Goal: Transaction & Acquisition: Obtain resource

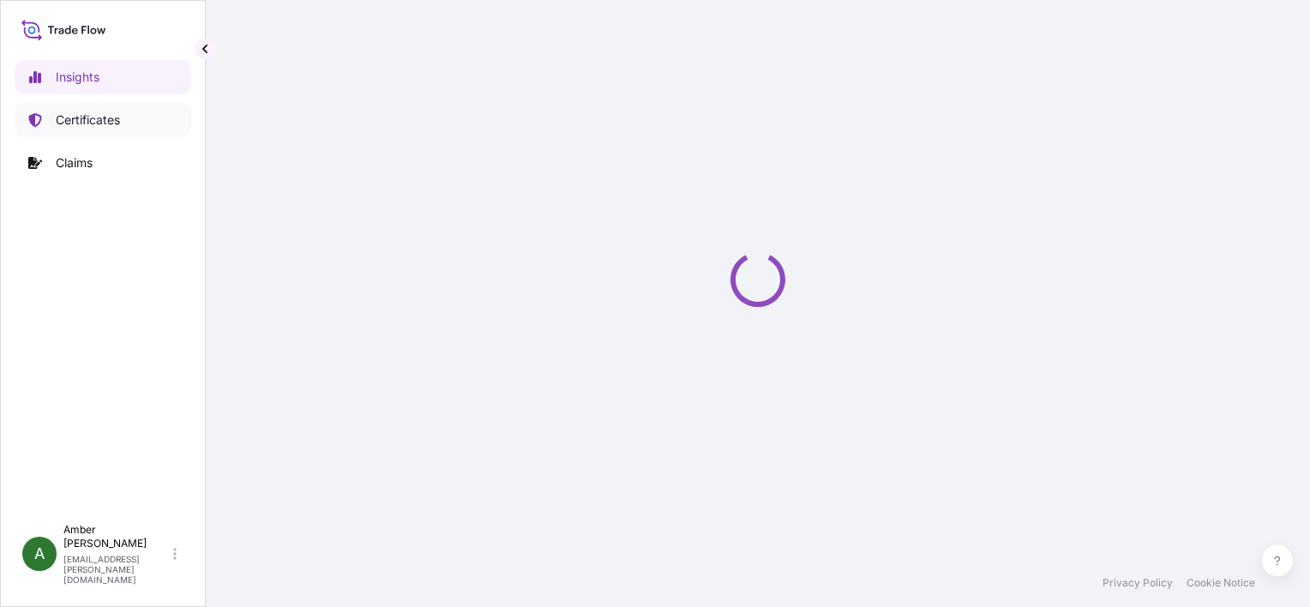
select select "2025"
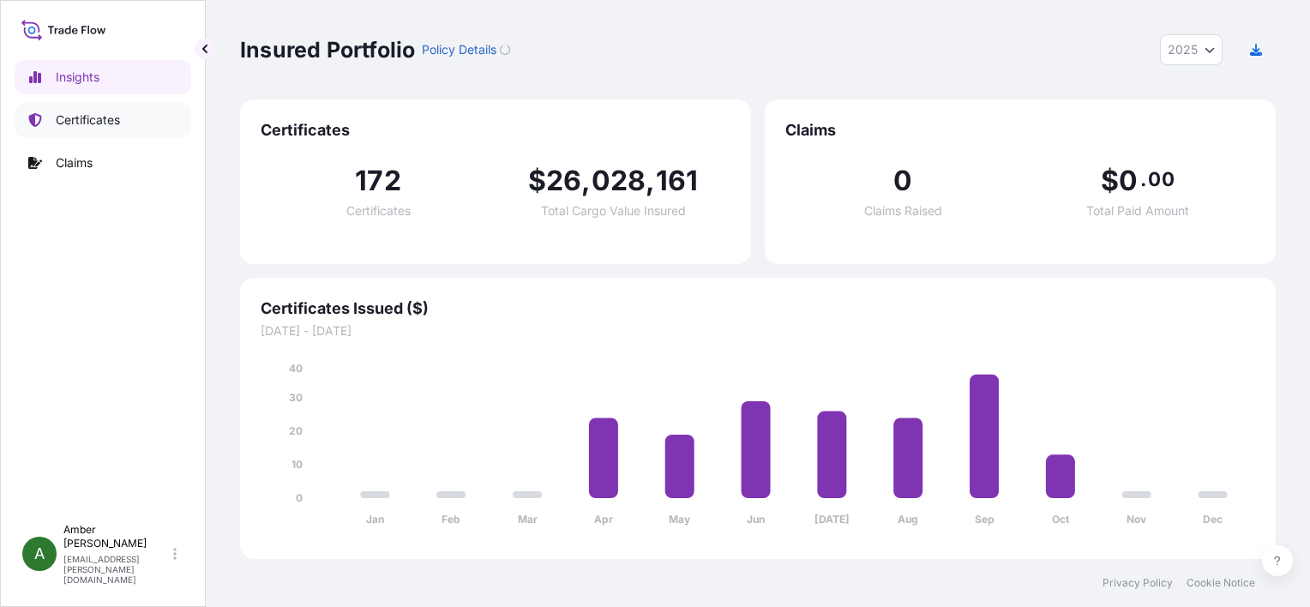
click at [98, 117] on p "Certificates" at bounding box center [88, 119] width 64 height 17
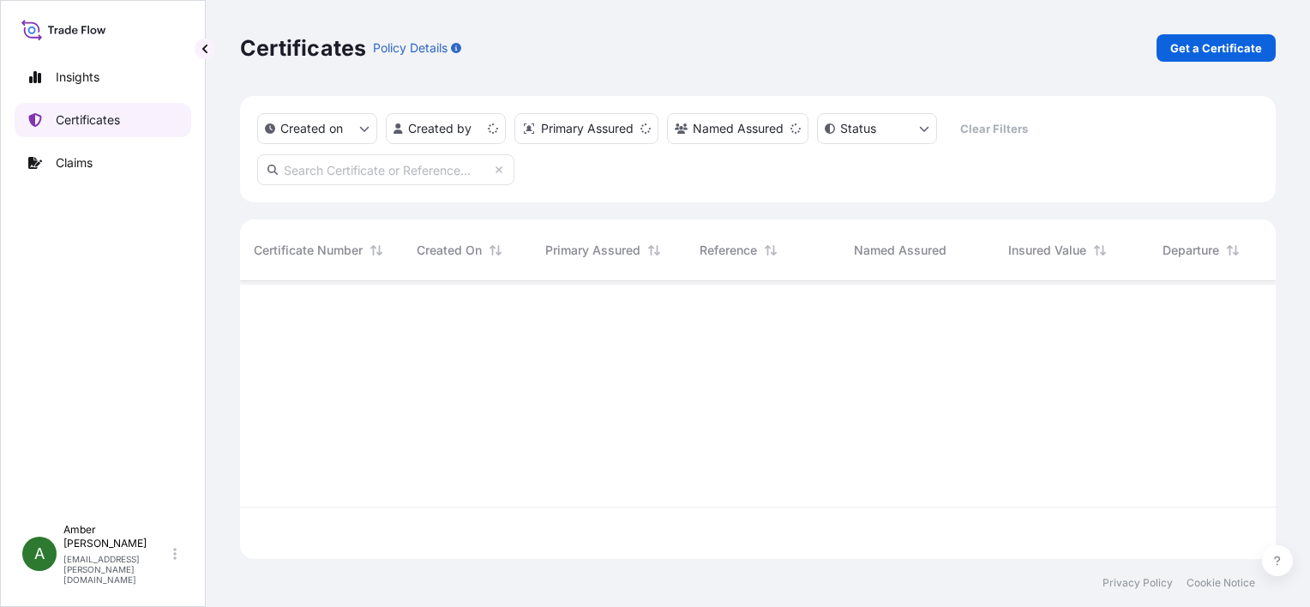
scroll to position [274, 1022]
click at [1208, 49] on p "Get a Certificate" at bounding box center [1216, 47] width 92 height 17
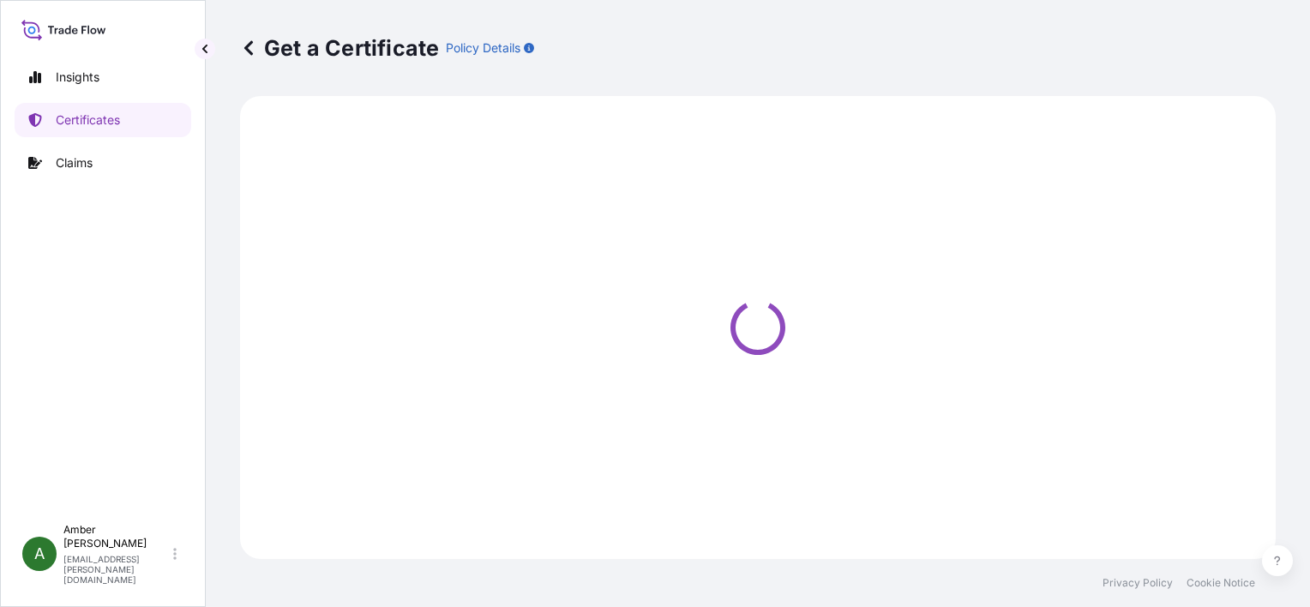
select select "Ocean Vessel"
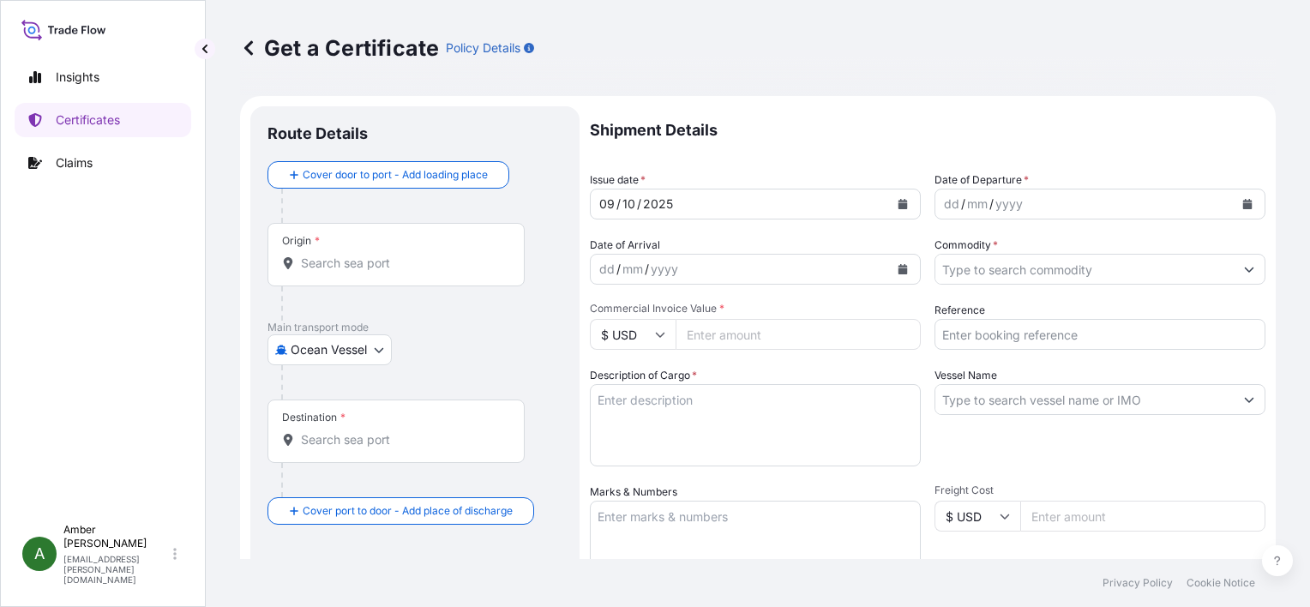
click at [1018, 333] on input "Reference" at bounding box center [1099, 334] width 331 height 31
paste input "RICFGU036901"
type input "RICFGU036901"
click at [1018, 271] on input "Commodity *" at bounding box center [1084, 269] width 298 height 31
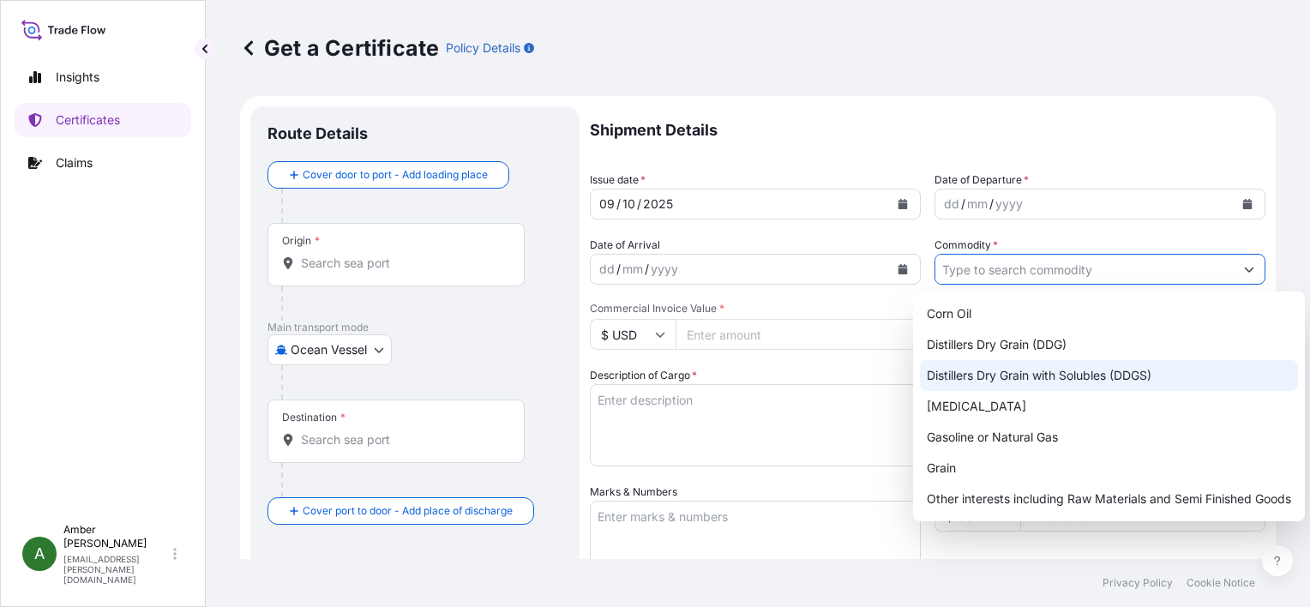
click at [1025, 374] on div "Distillers Dry Grain with Solubles (DDGS)" at bounding box center [1109, 375] width 378 height 31
type input "Distillers Dry Grain with Solubles (DDGS)"
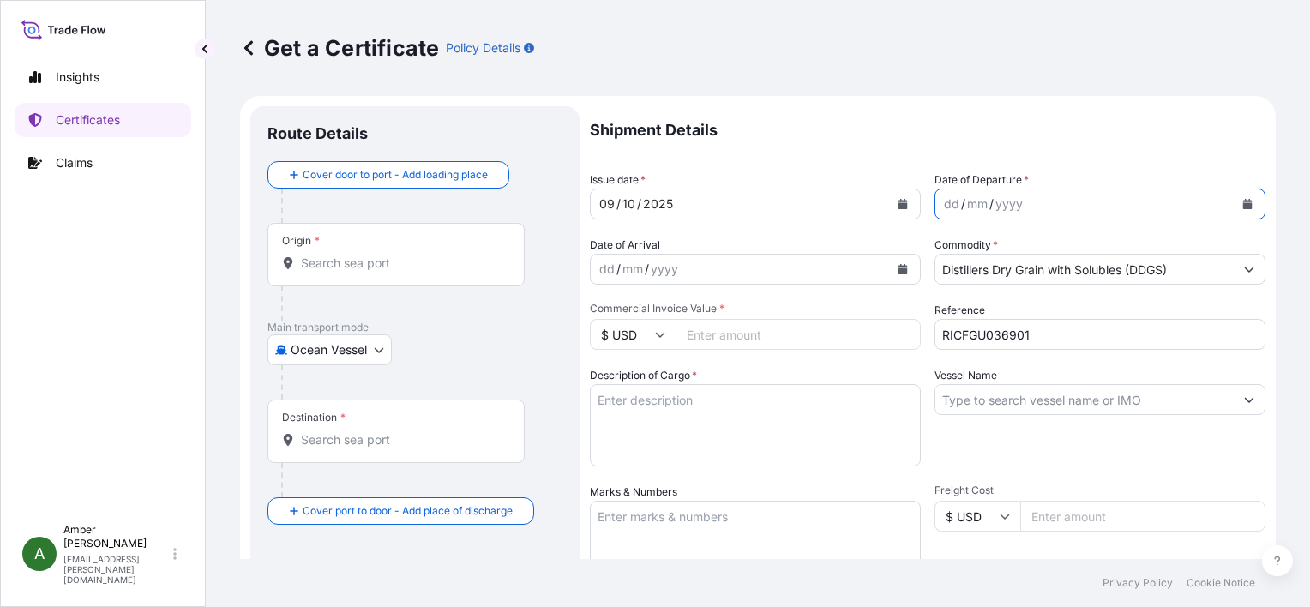
click at [1243, 201] on icon "Calendar" at bounding box center [1247, 204] width 9 height 10
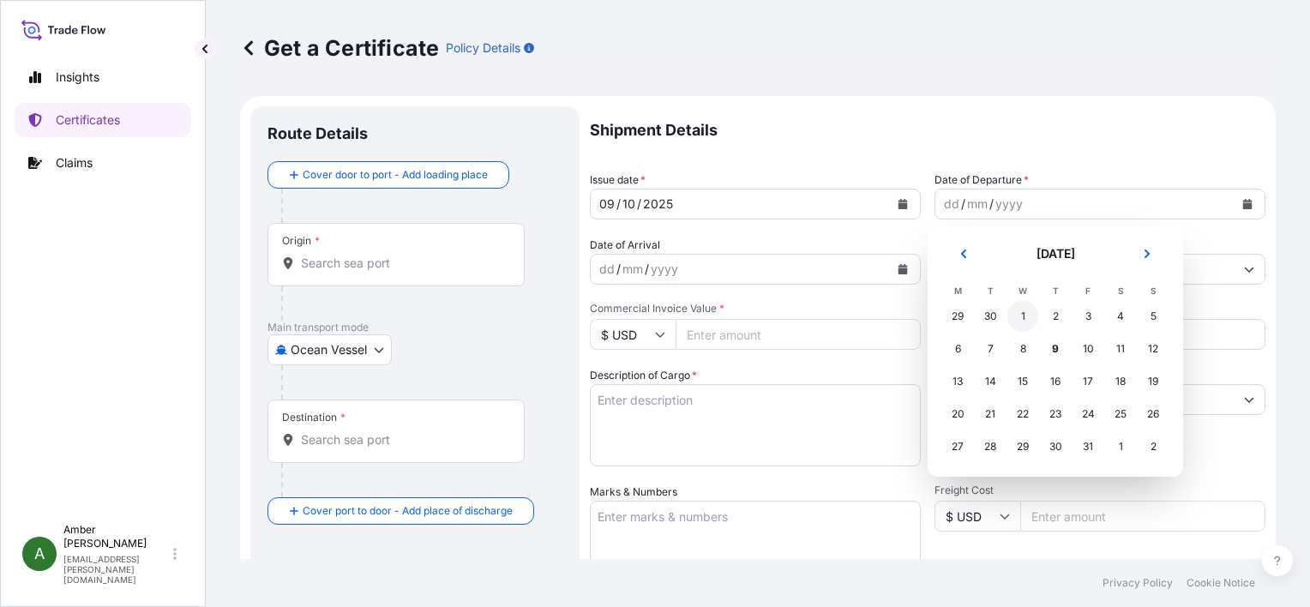
click at [1027, 322] on div "1" at bounding box center [1022, 316] width 31 height 31
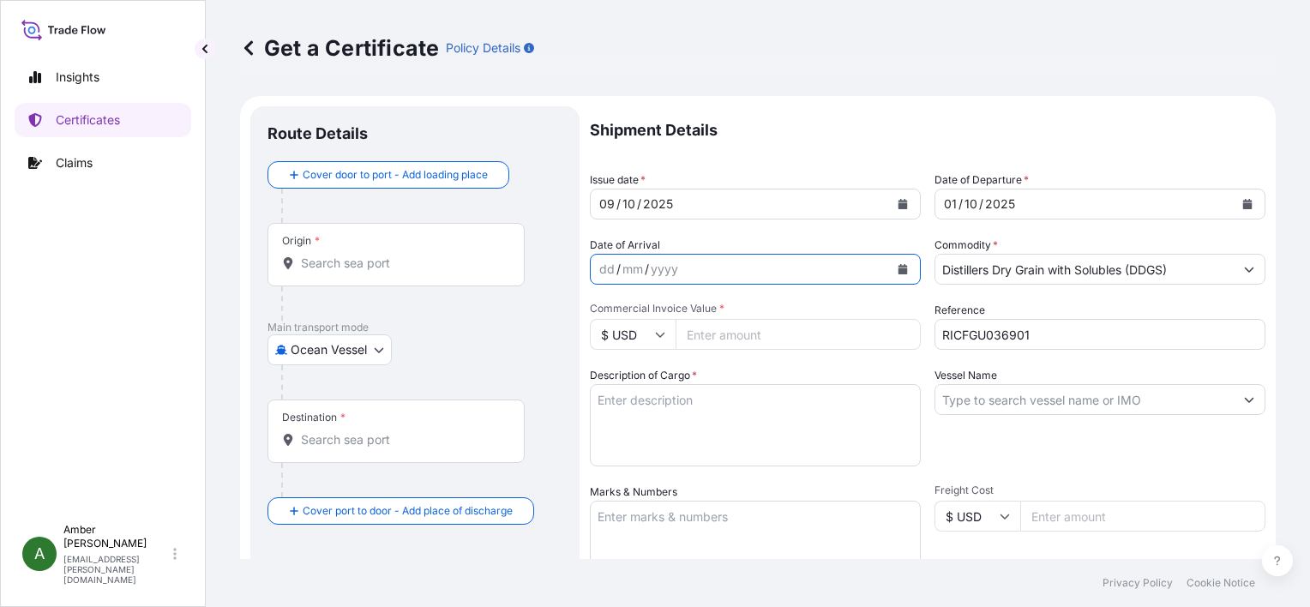
click at [898, 267] on icon "Calendar" at bounding box center [902, 269] width 9 height 10
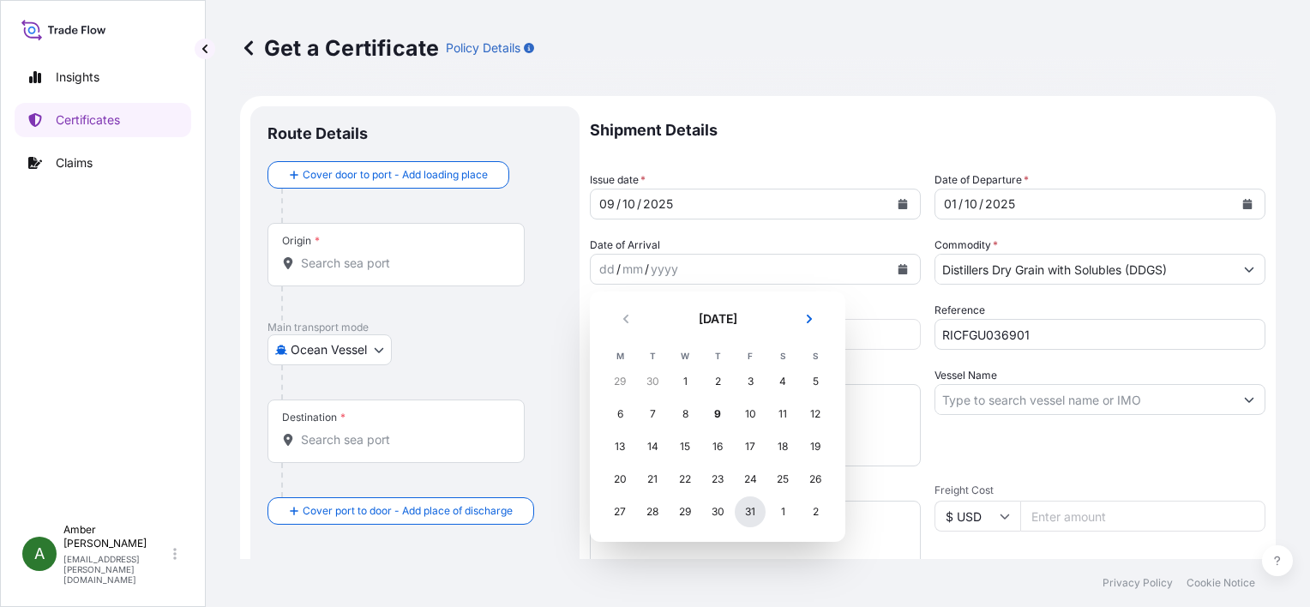
click at [751, 514] on div "31" at bounding box center [750, 511] width 31 height 31
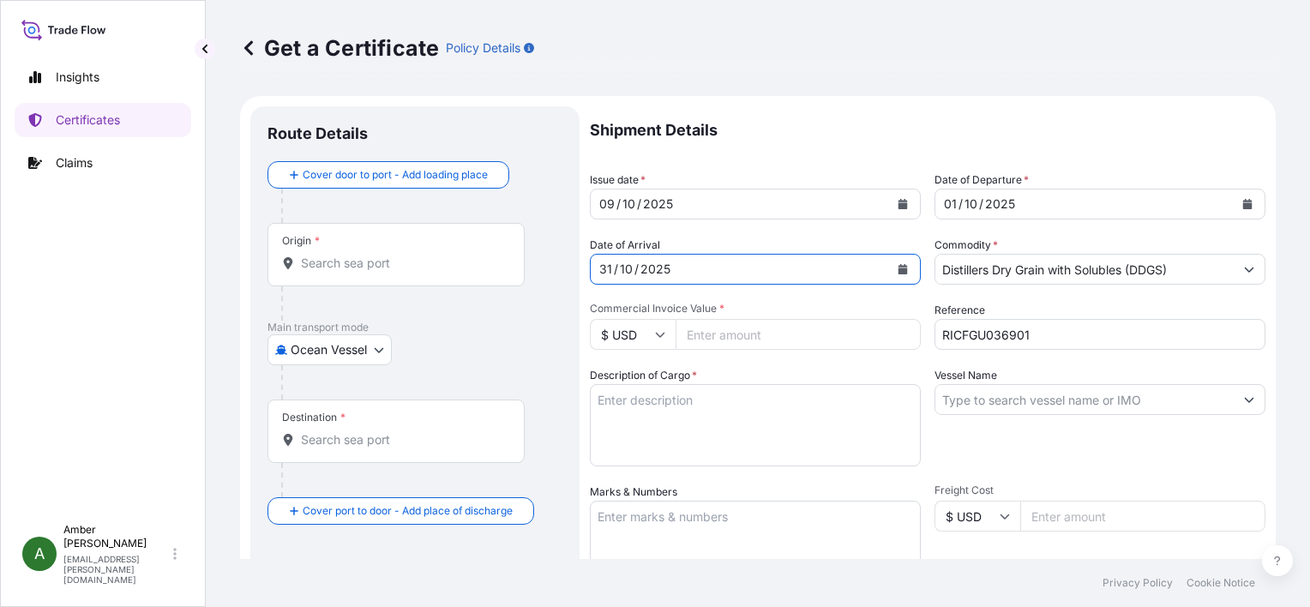
click at [729, 329] on input "Commercial Invoice Value *" at bounding box center [798, 334] width 245 height 31
paste input "104752.01"
type input "104752.01"
click at [759, 145] on p "Shipment Details" at bounding box center [928, 130] width 676 height 48
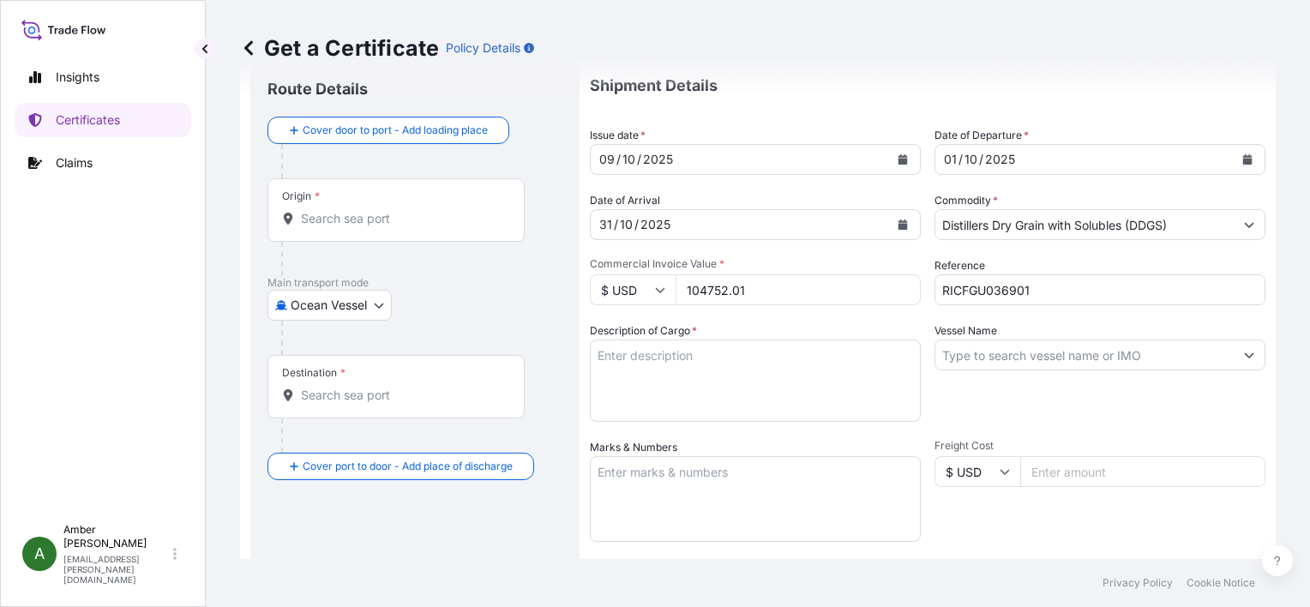
scroll to position [86, 0]
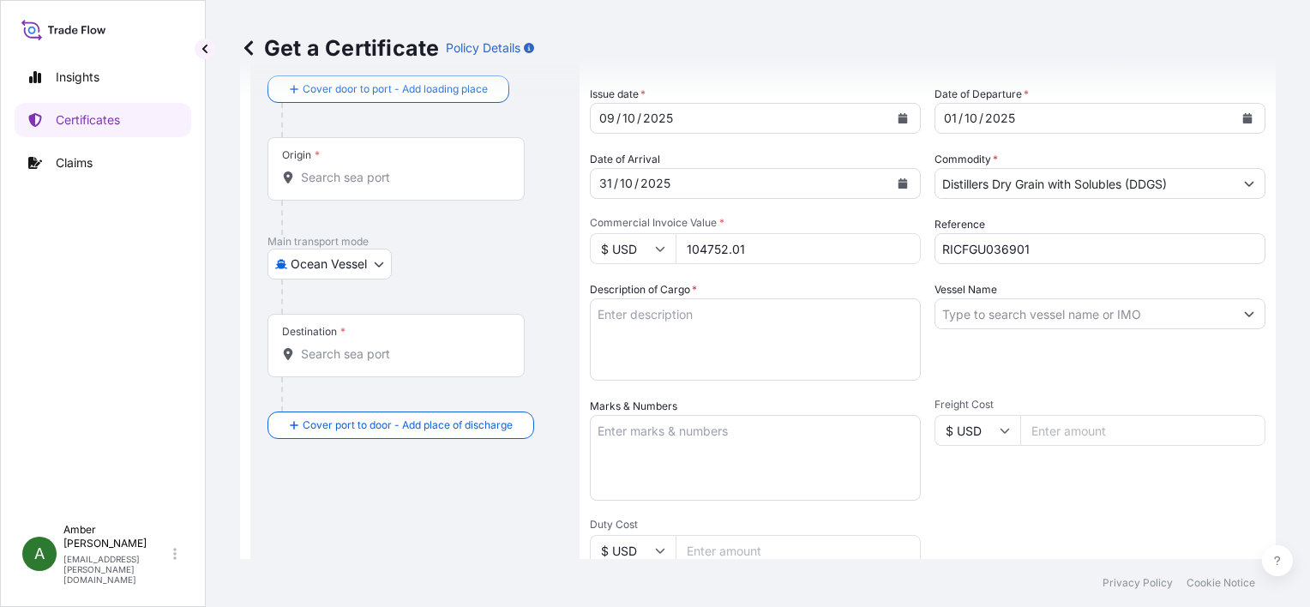
click at [658, 333] on textarea "Description of Cargo *" at bounding box center [755, 339] width 331 height 82
paste textarea "POET Dried Distillers Grains TOTAL WEIGHT (MTS): 484.963 FREIGHT PREPAID BULK I…"
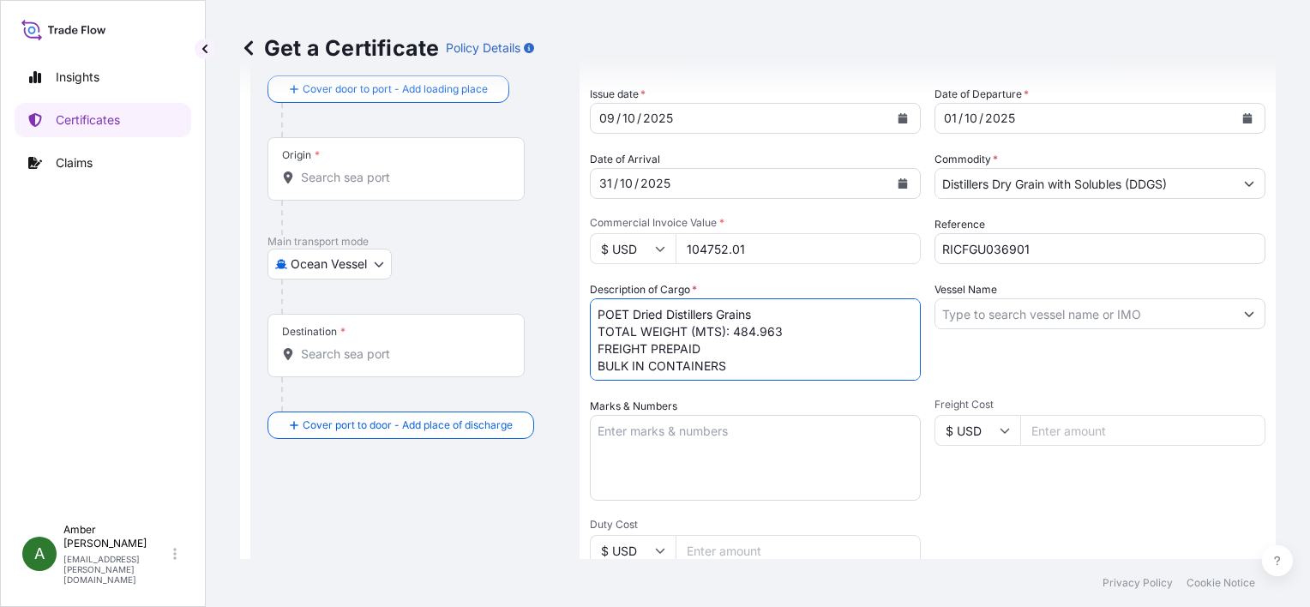
scroll to position [10, 0]
click at [616, 369] on textarea "POET Dried Distillers Grains TOTAL WEIGHT (MTS): 484.963 FREIGHT PREPAID BULK I…" at bounding box center [755, 339] width 331 height 82
paste textarea "X20250919750122"
type textarea "POET Dried Distillers Grains TOTAL WEIGHT (MTS): 484.963 FREIGHT PREPAID BULK I…"
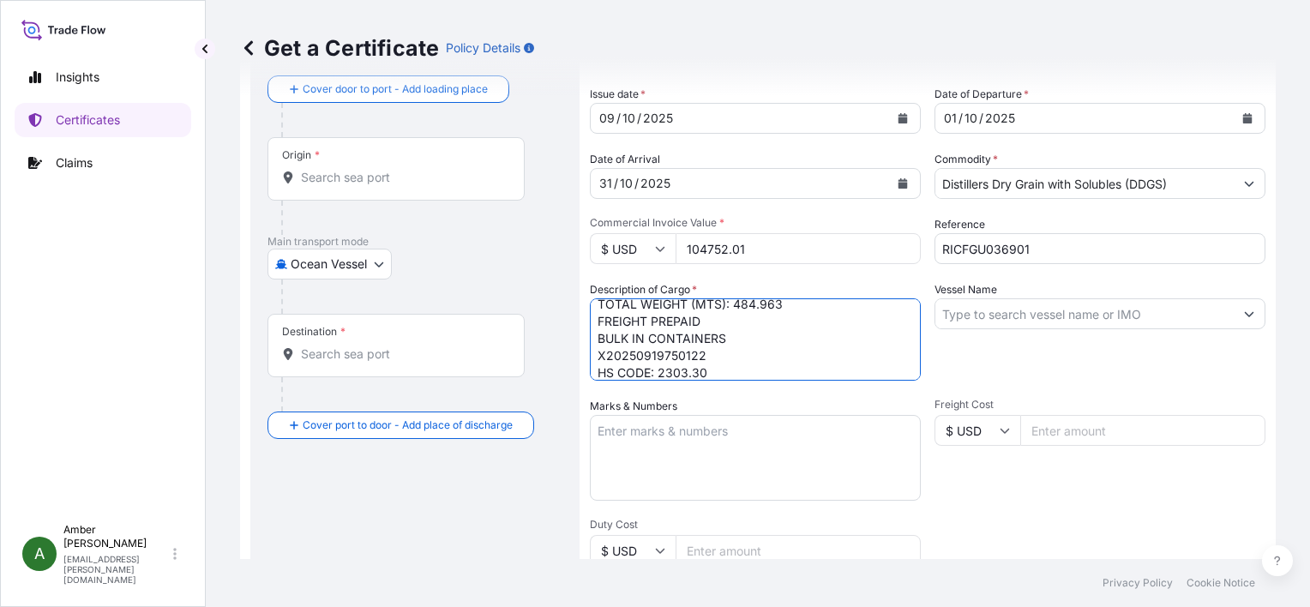
click at [1000, 308] on input "Vessel Name" at bounding box center [1084, 313] width 298 height 31
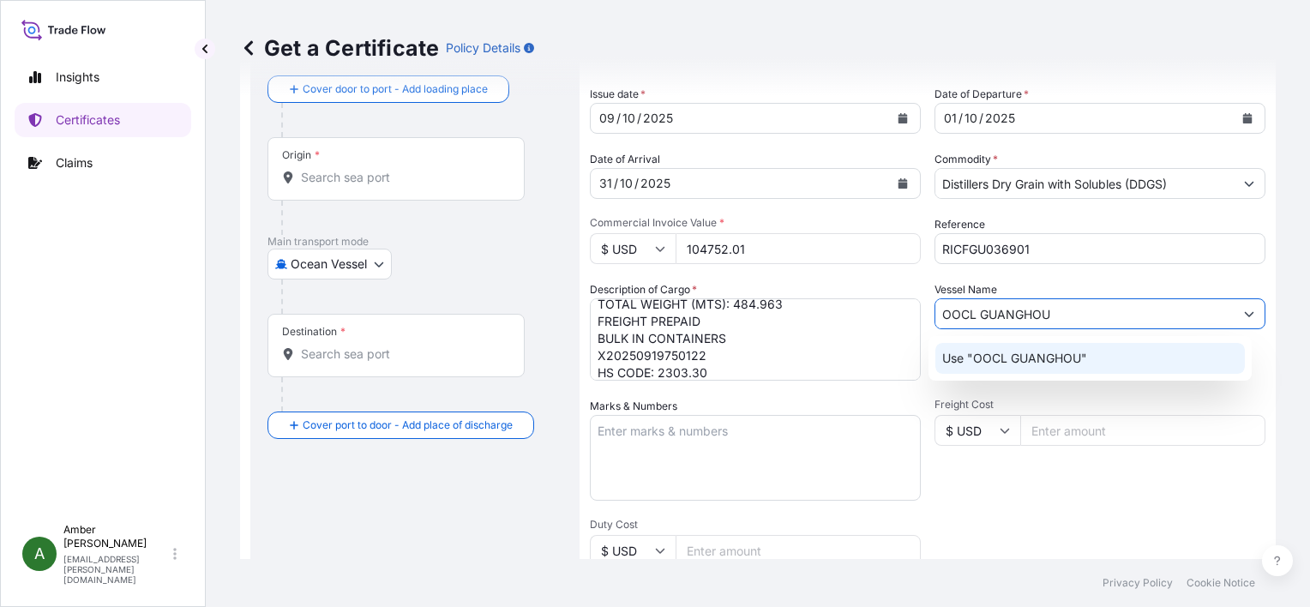
drag, startPoint x: 1028, startPoint y: 311, endPoint x: 1013, endPoint y: 312, distance: 14.6
click at [1013, 312] on input "OOCL GUANGHOU" at bounding box center [1084, 313] width 298 height 31
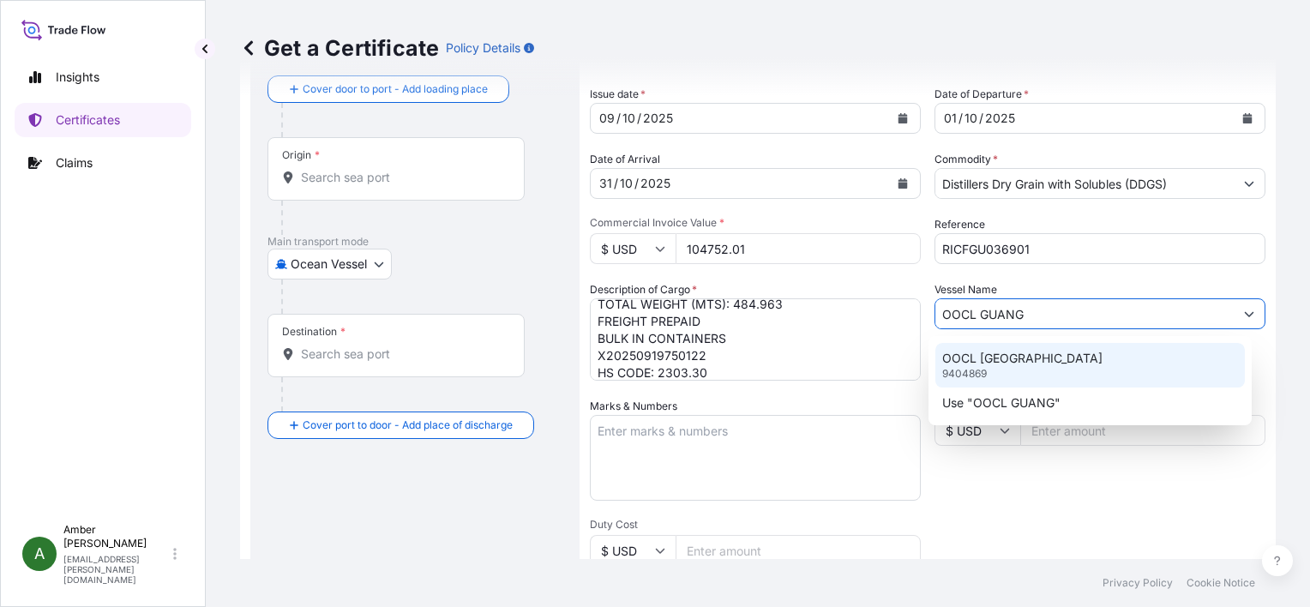
click at [1008, 363] on p "OOCL [GEOGRAPHIC_DATA]" at bounding box center [1022, 358] width 160 height 17
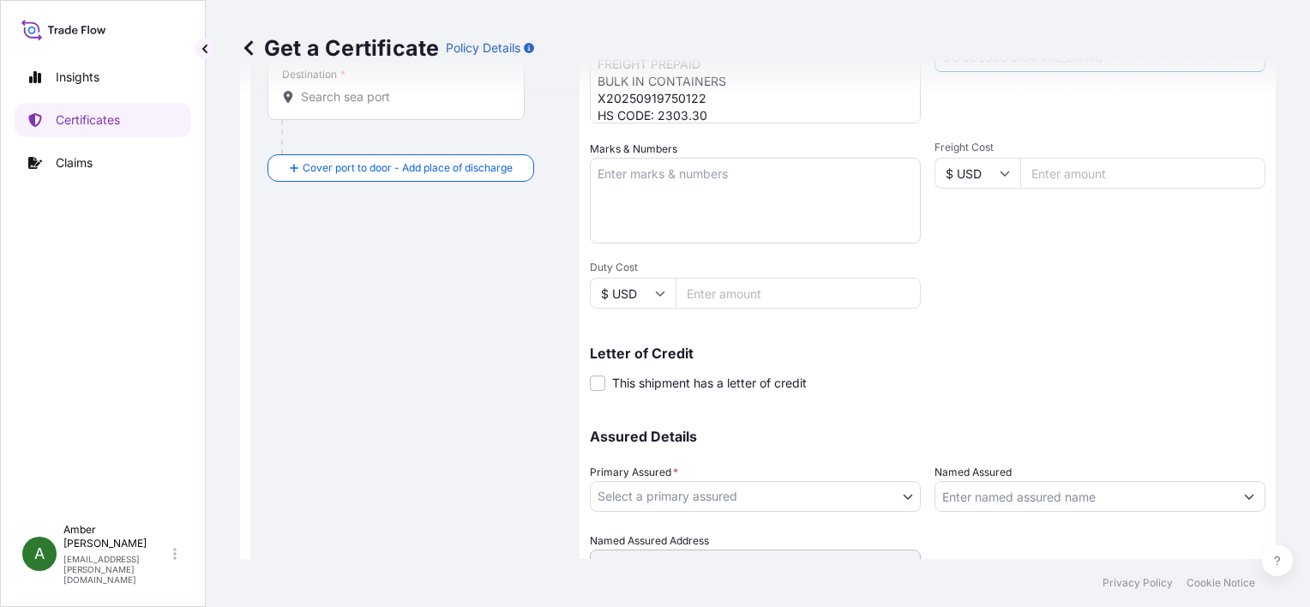
scroll to position [422, 0]
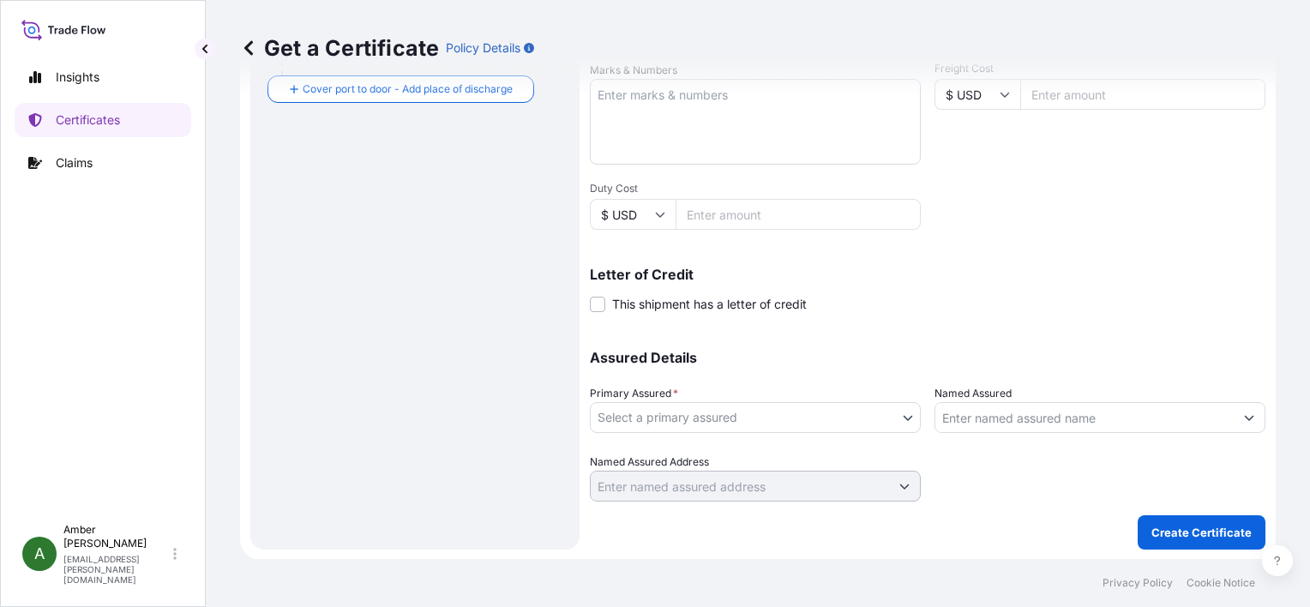
type input "OOCL [GEOGRAPHIC_DATA]"
click at [790, 415] on body "2 options available. 1 option available. Insights Certificates Claims A [PERSON…" at bounding box center [655, 303] width 1310 height 607
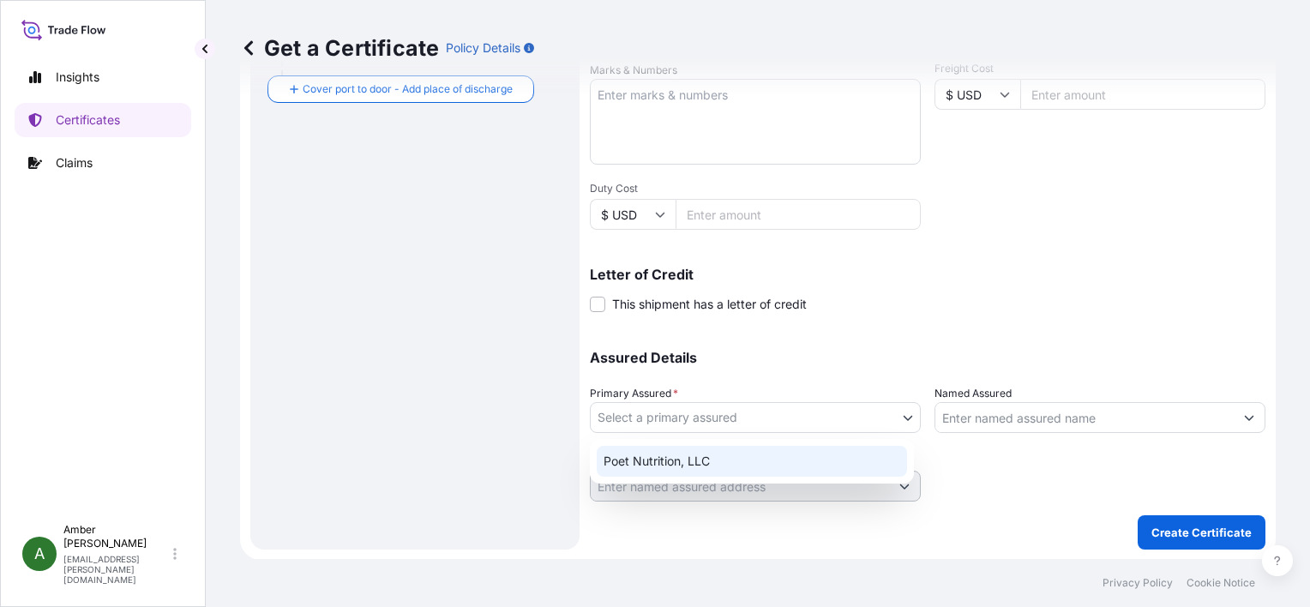
click at [713, 456] on div "Poet Nutrition, LLC" at bounding box center [752, 461] width 310 height 31
select select "31546"
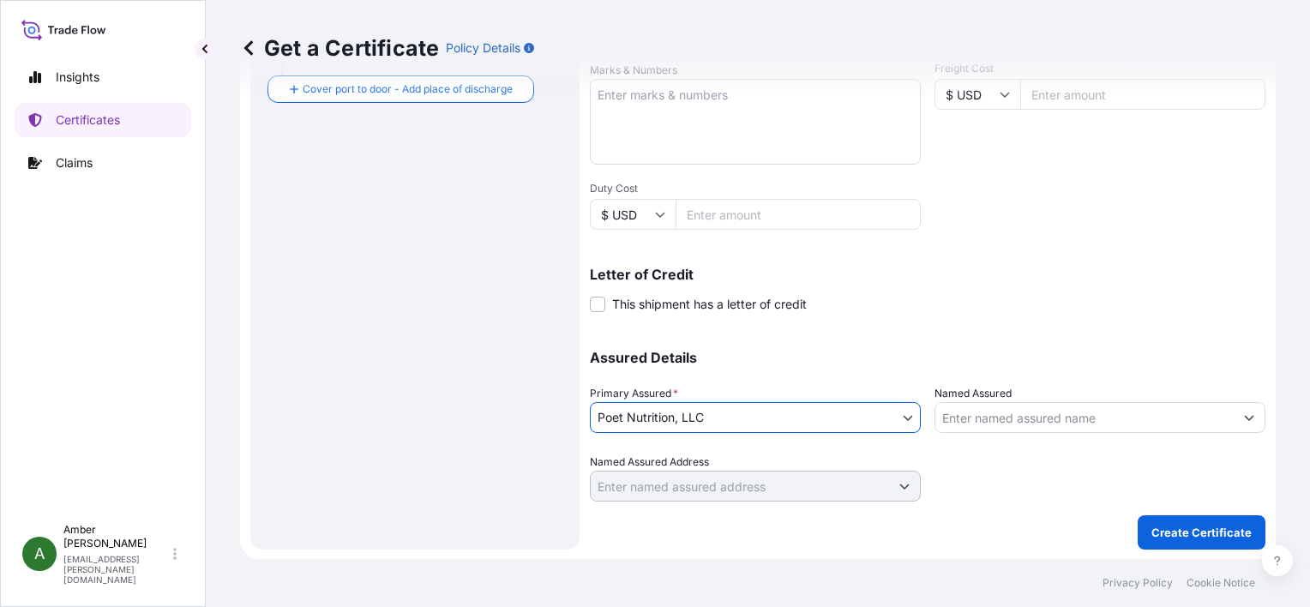
click at [1017, 422] on input "Named Assured" at bounding box center [1084, 417] width 298 height 31
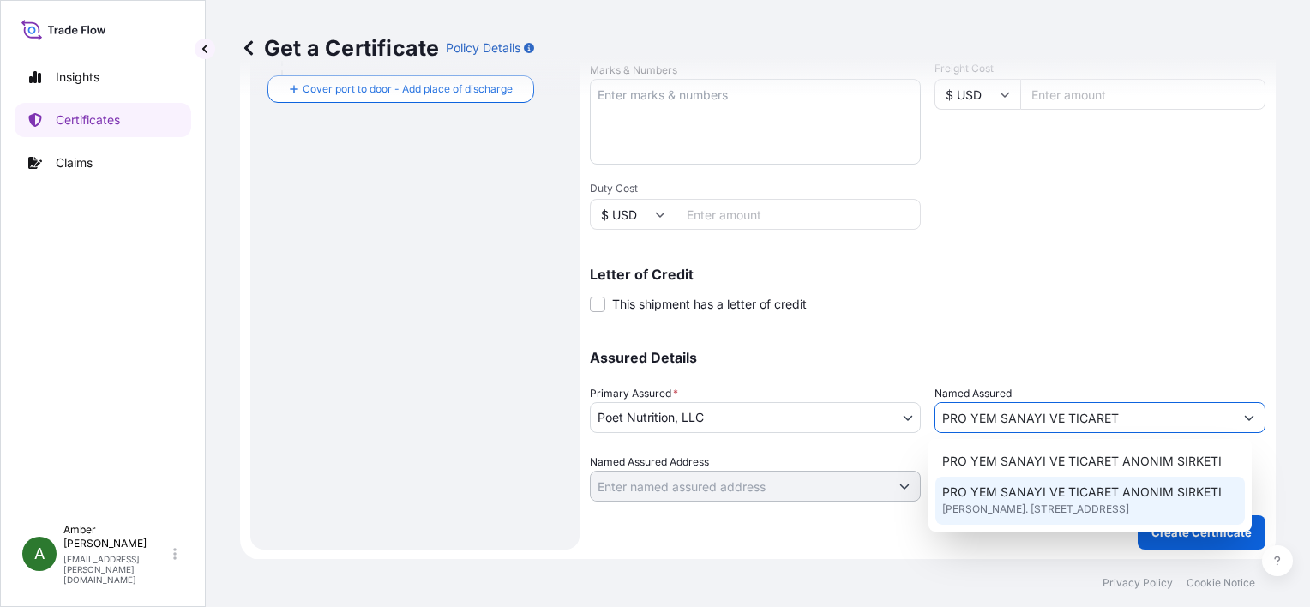
click at [1048, 501] on span "[PERSON_NAME]. [STREET_ADDRESS]" at bounding box center [1035, 509] width 187 height 17
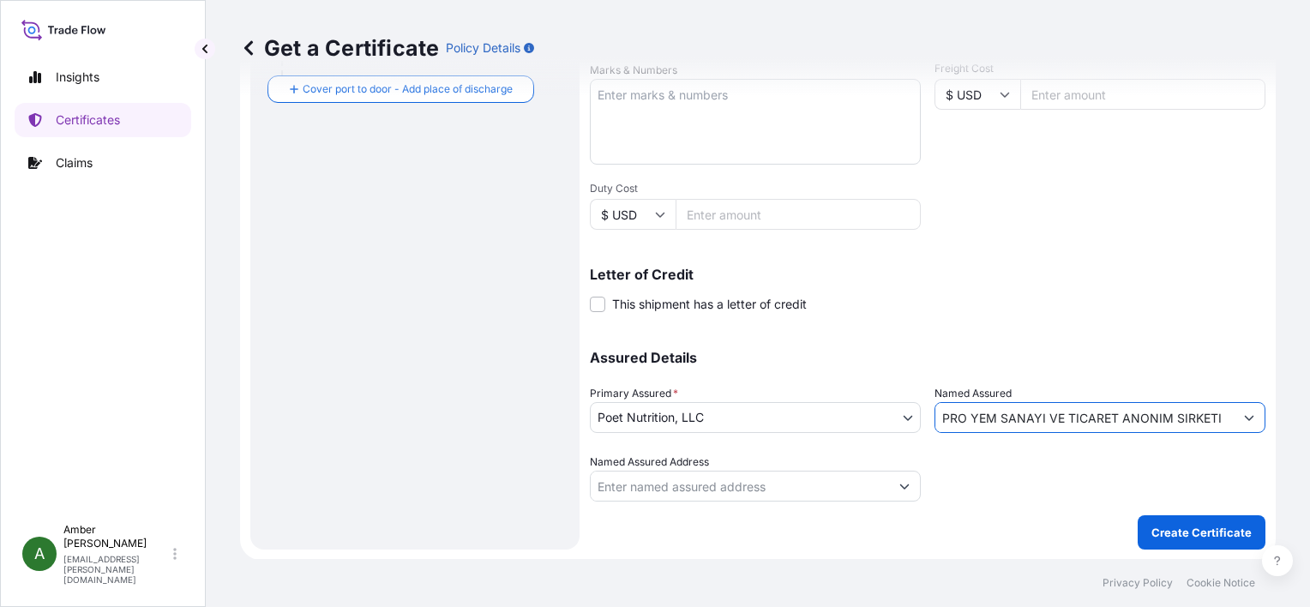
type input "PRO YEM SANAYI VE TICARET ANONIM SIRKETI"
click at [997, 324] on div "Shipment Details Issue date * [DATE] Date of Departure * [DATE] Date of Arrival…" at bounding box center [928, 93] width 676 height 817
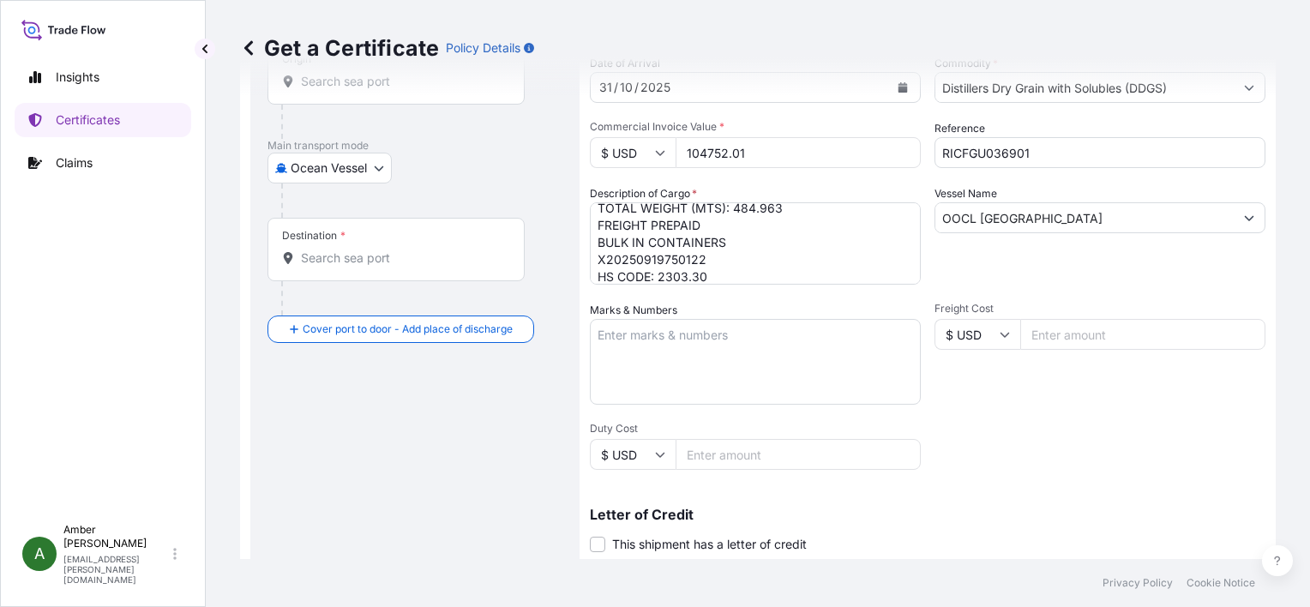
scroll to position [0, 0]
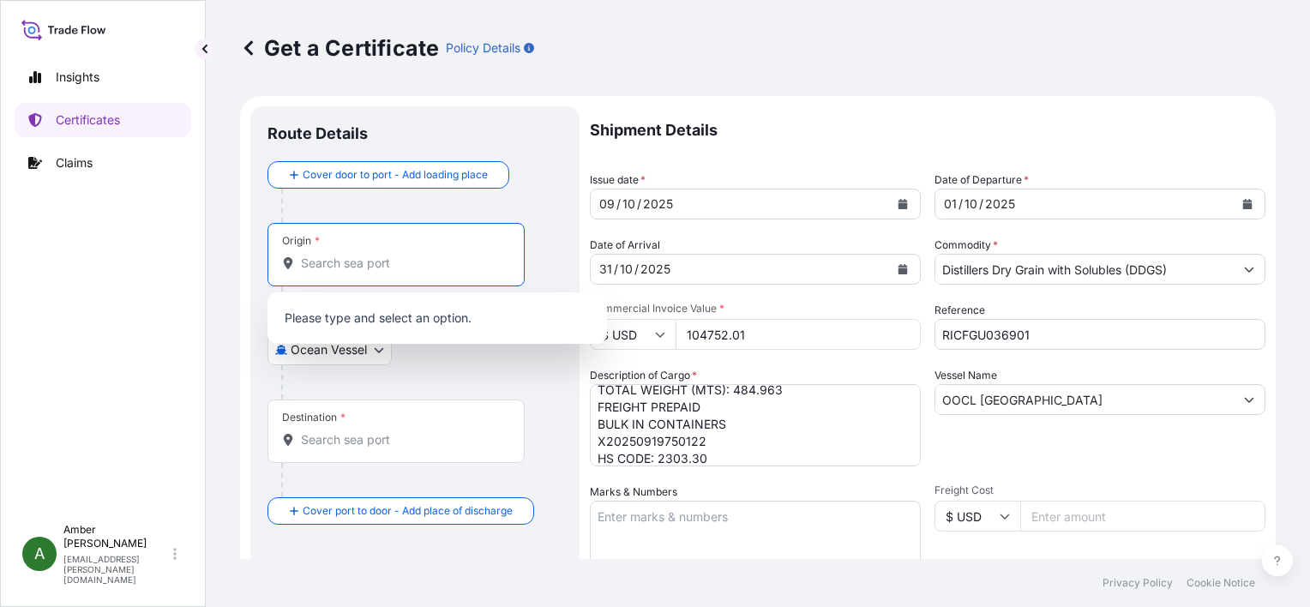
click at [370, 267] on input "Origin *" at bounding box center [402, 263] width 202 height 17
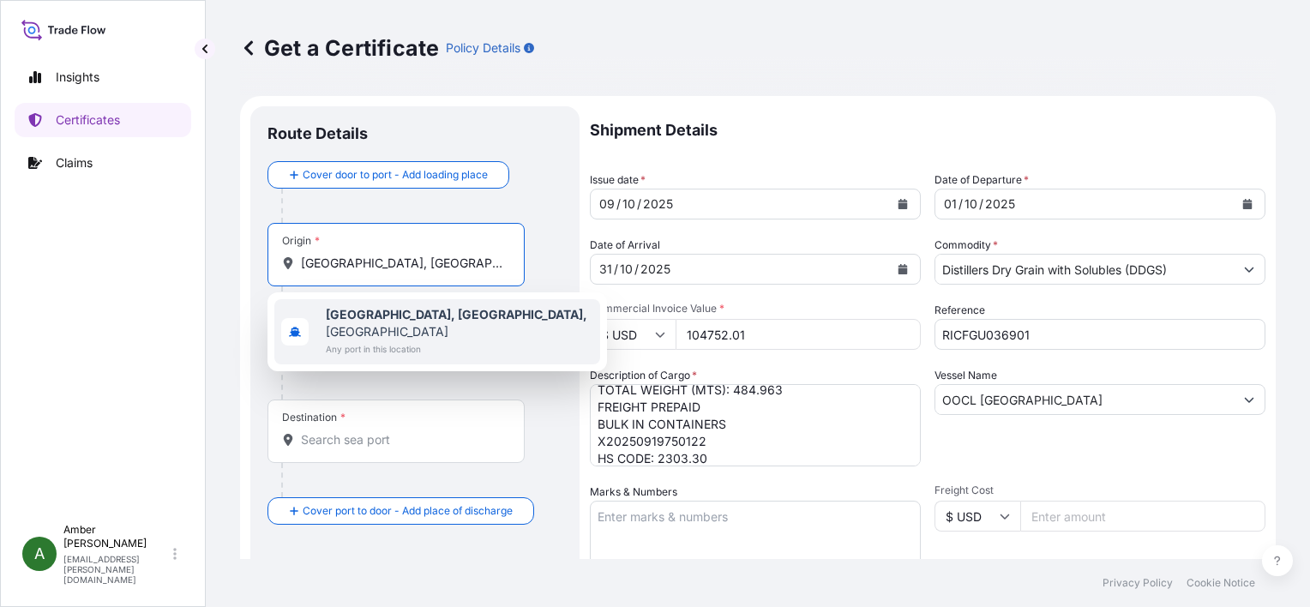
click at [369, 306] on span "[GEOGRAPHIC_DATA], [GEOGRAPHIC_DATA], [GEOGRAPHIC_DATA]" at bounding box center [459, 323] width 267 height 34
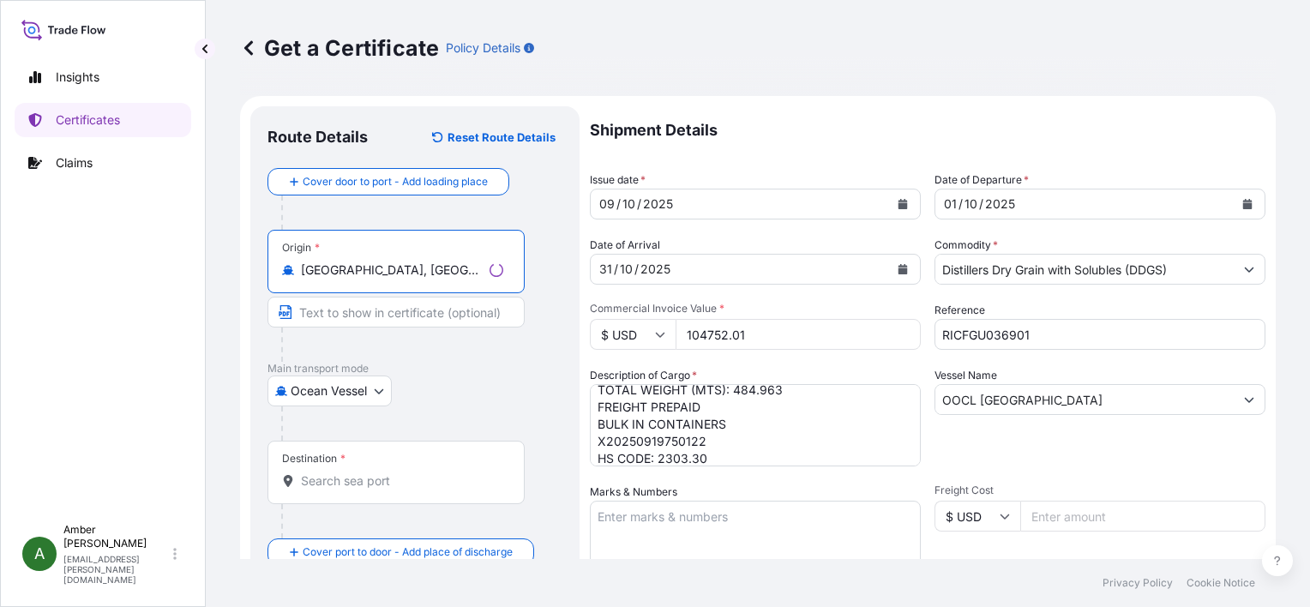
type input "[GEOGRAPHIC_DATA], [GEOGRAPHIC_DATA], [GEOGRAPHIC_DATA]"
click at [351, 480] on input "Destination *" at bounding box center [402, 480] width 202 height 17
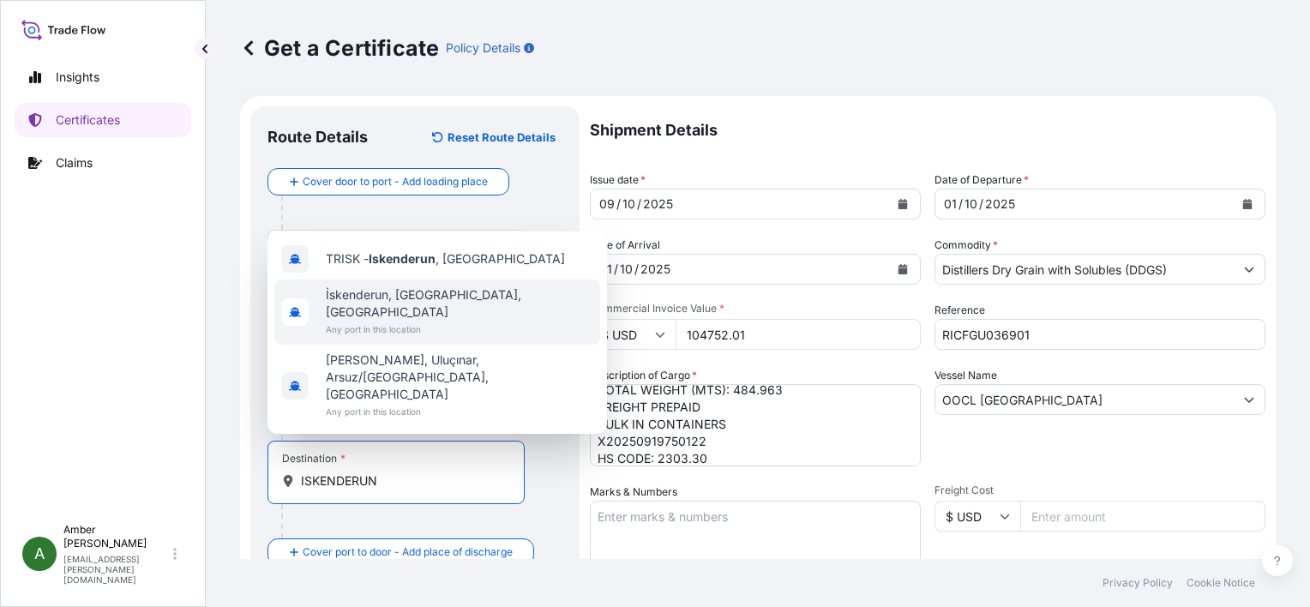
click at [377, 321] on span "İskenderun, [GEOGRAPHIC_DATA], [GEOGRAPHIC_DATA]" at bounding box center [459, 303] width 267 height 34
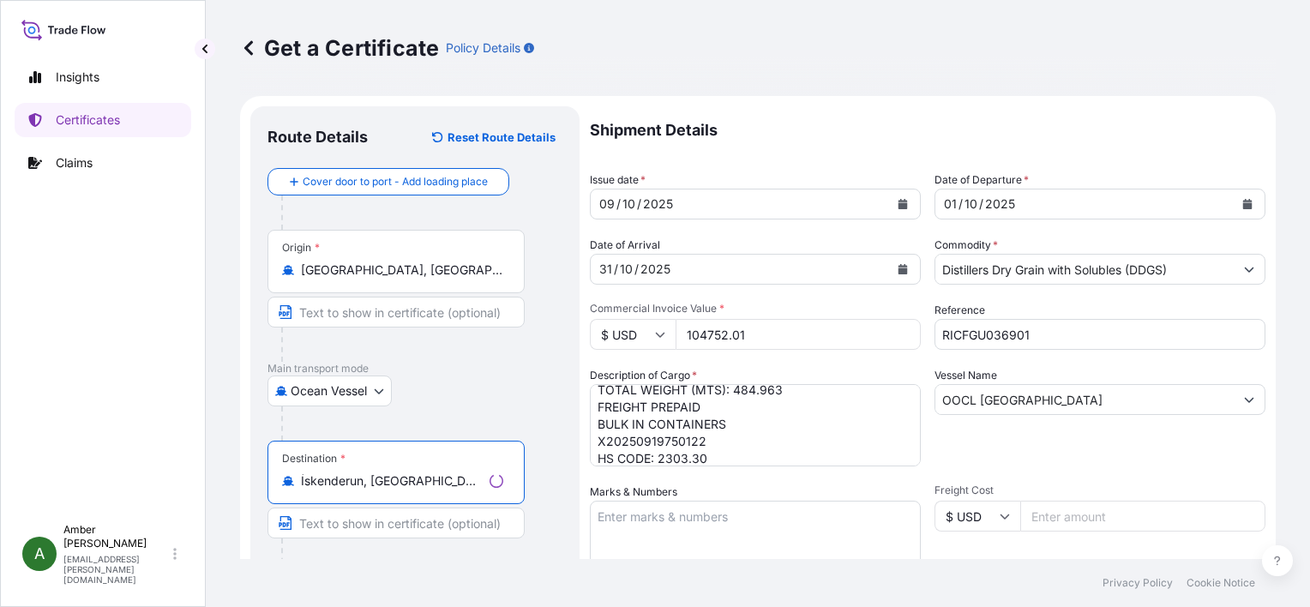
type input "İskenderun, [GEOGRAPHIC_DATA], [GEOGRAPHIC_DATA]"
click at [508, 404] on div "Ocean Vessel Air Ocean Vessel Ocean Vessel - On Deck Rail Road" at bounding box center [414, 390] width 295 height 31
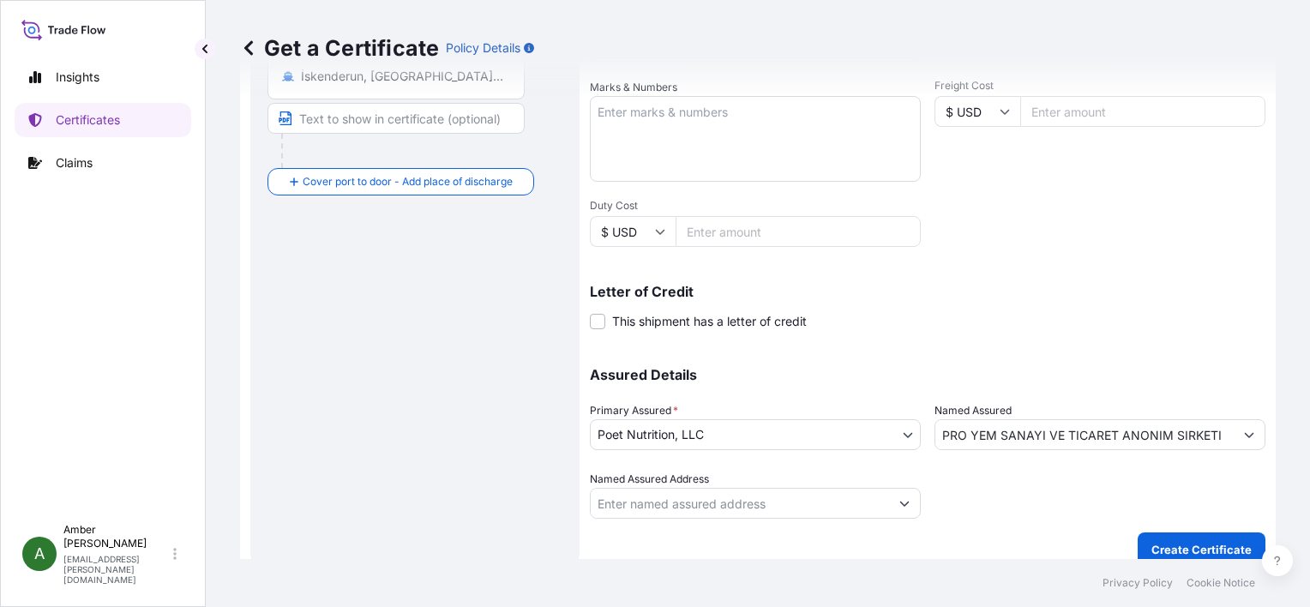
scroll to position [422, 0]
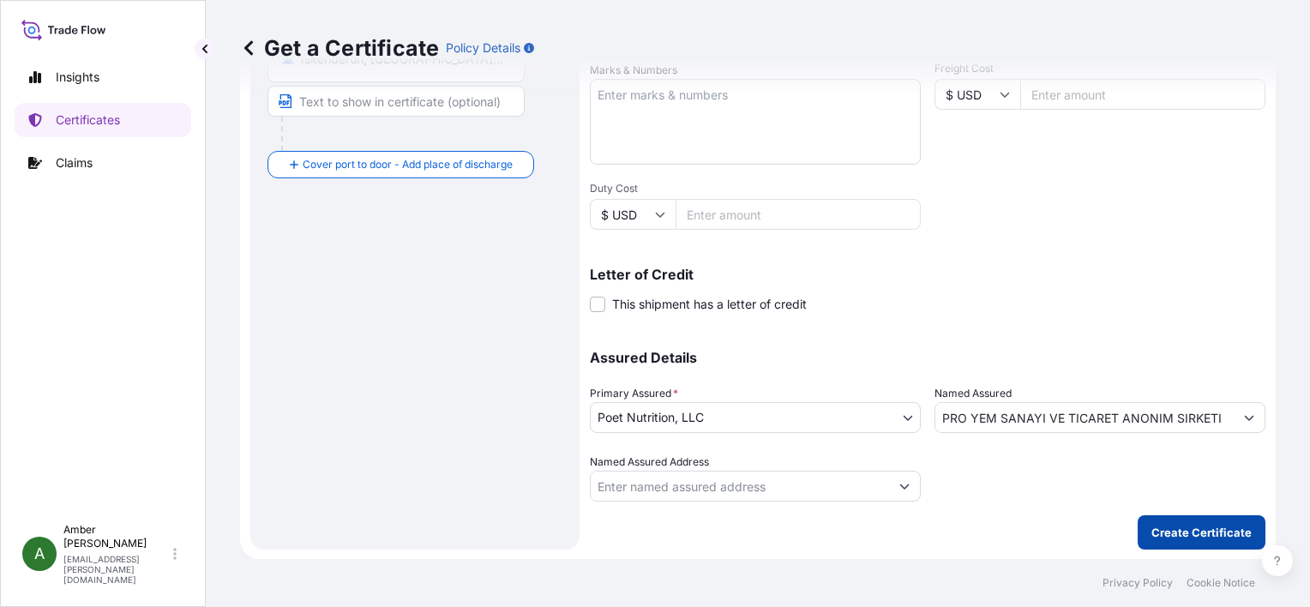
click at [1174, 532] on p "Create Certificate" at bounding box center [1201, 532] width 100 height 17
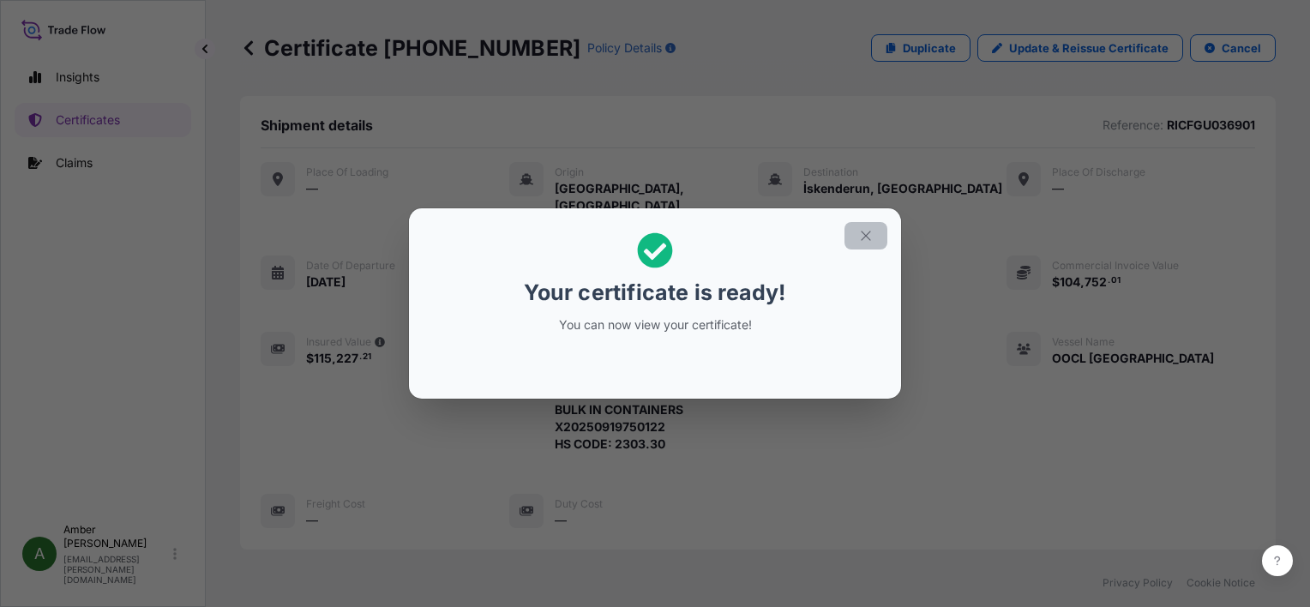
click at [865, 239] on icon "button" at bounding box center [865, 235] width 15 height 15
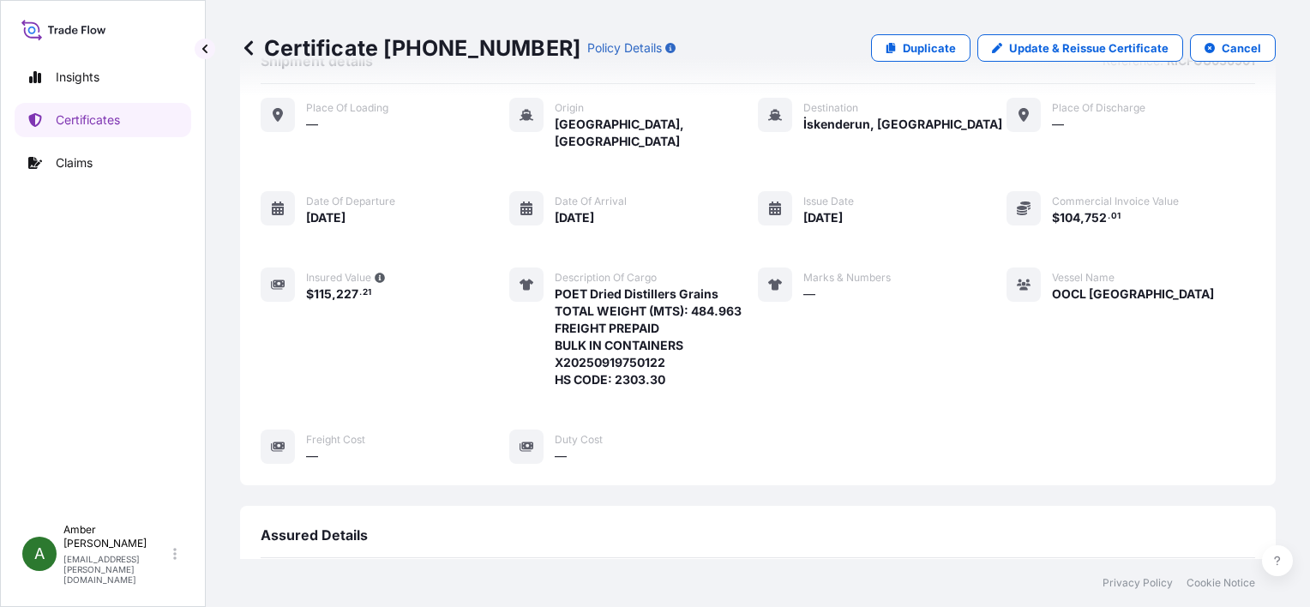
scroll to position [415, 0]
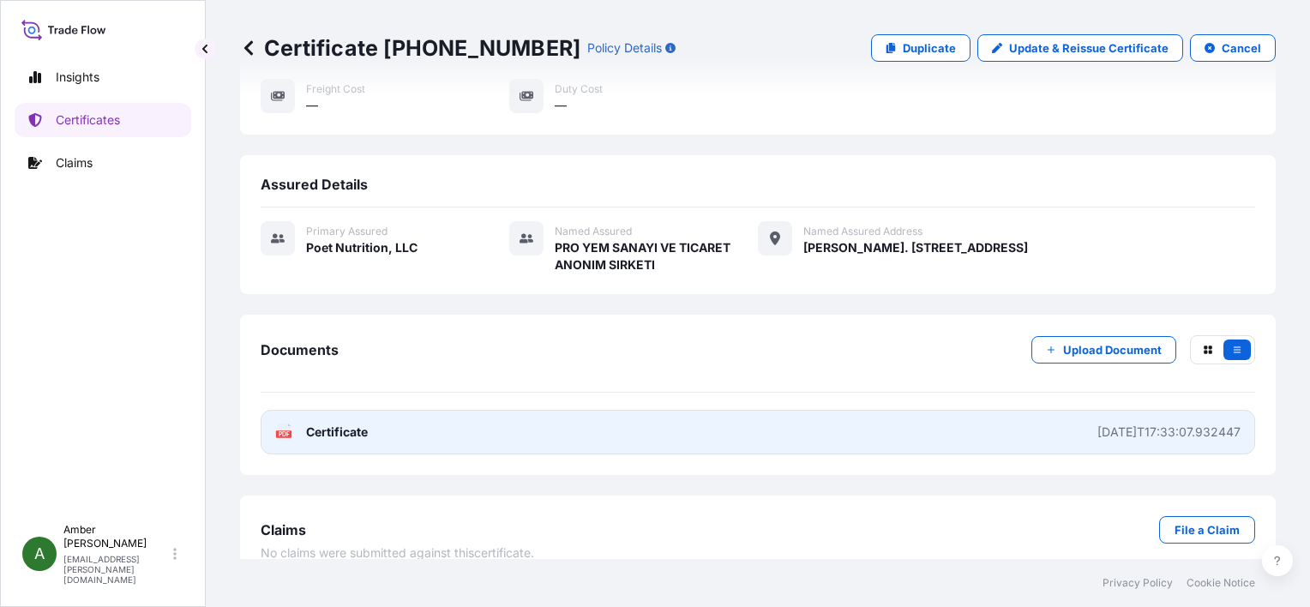
click at [289, 430] on rect at bounding box center [283, 433] width 15 height 7
